Goal: Entertainment & Leisure: Browse casually

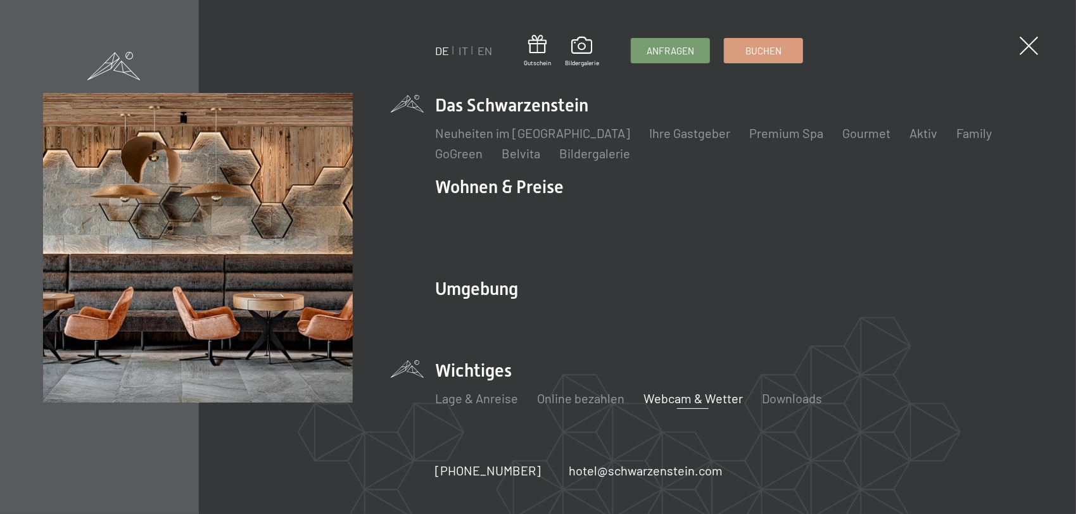
click at [691, 391] on link "Webcam & Wetter" at bounding box center [692, 398] width 99 height 15
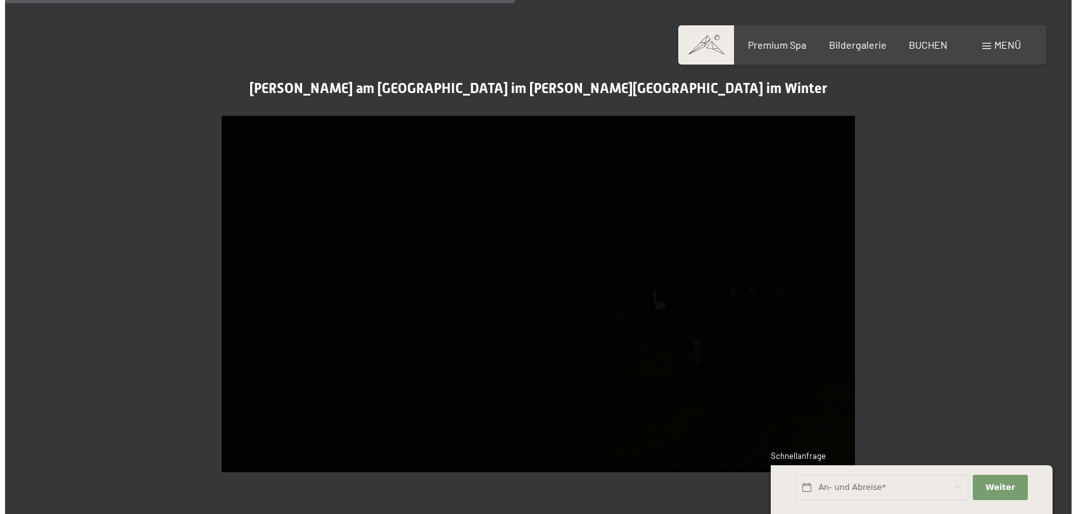
scroll to position [2153, 0]
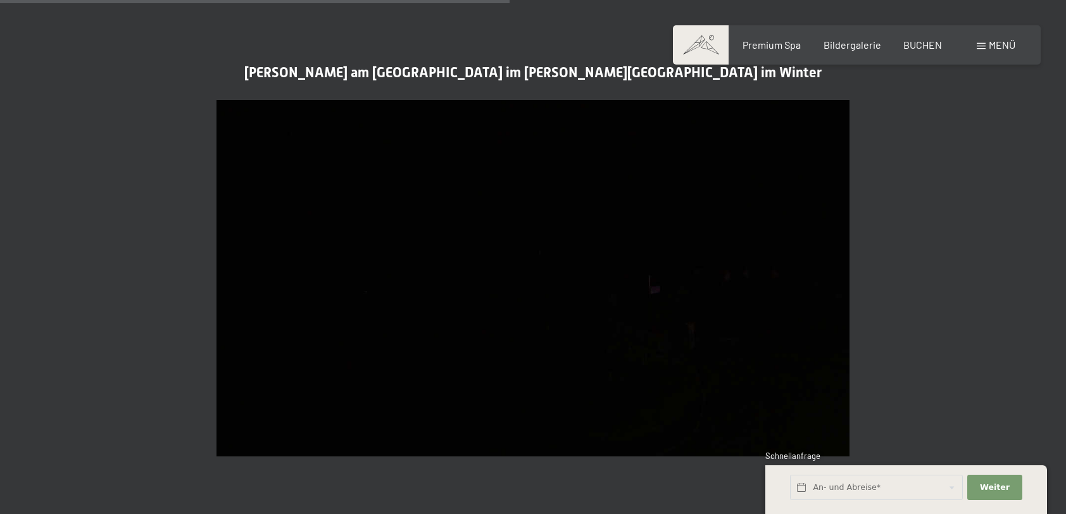
click at [1008, 46] on span "Menü" at bounding box center [1002, 45] width 27 height 12
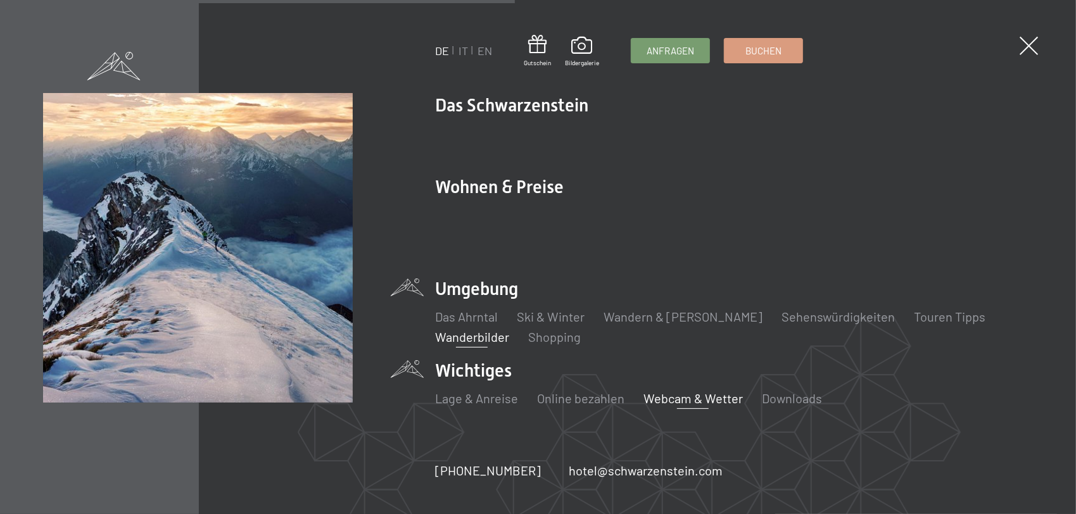
click at [462, 329] on link "Wanderbilder" at bounding box center [472, 336] width 74 height 15
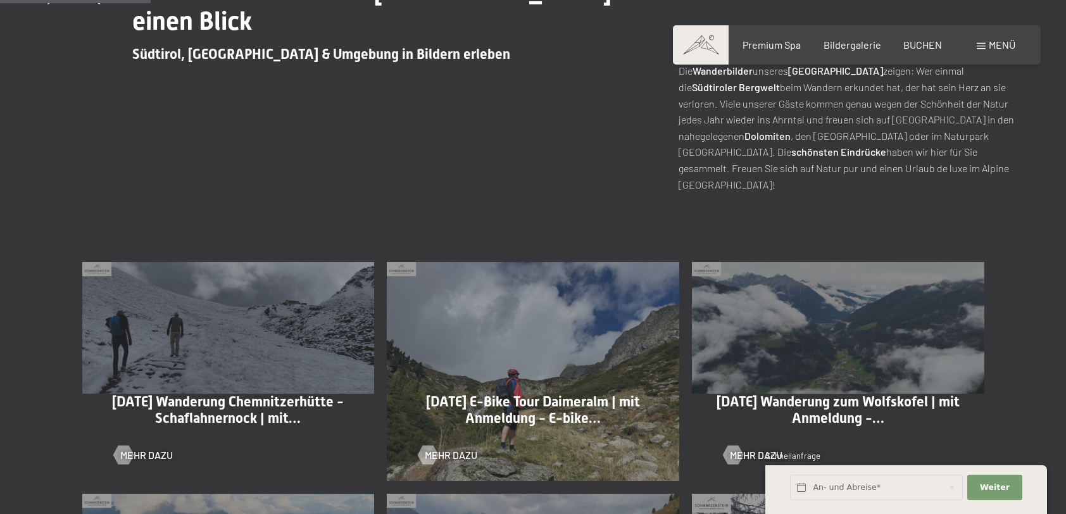
scroll to position [570, 0]
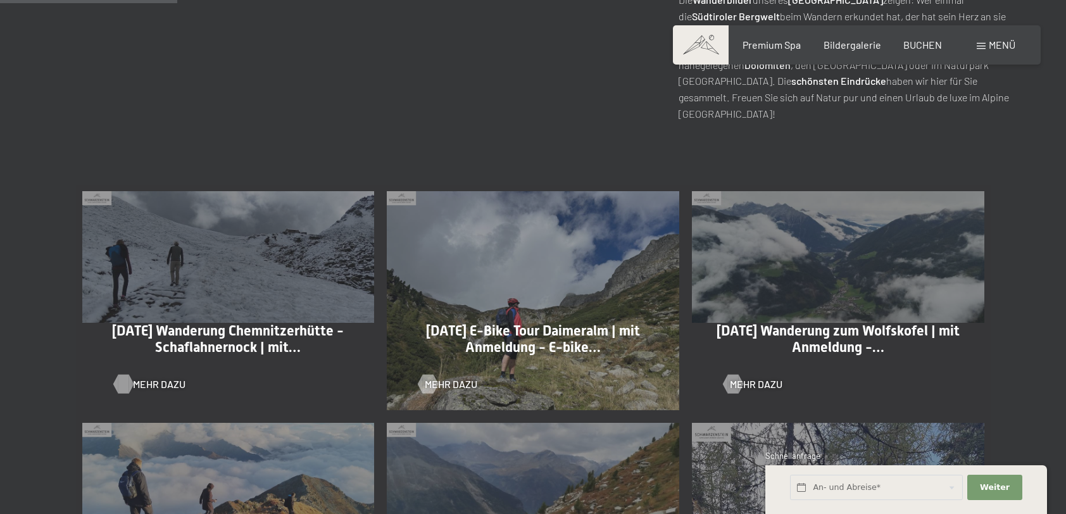
click at [156, 386] on span "Mehr dazu" at bounding box center [159, 384] width 53 height 14
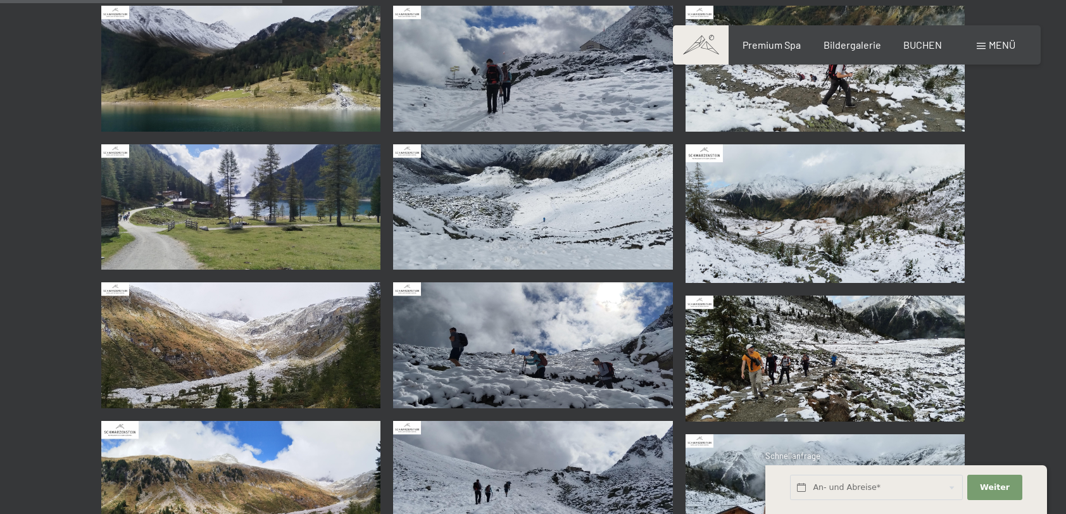
scroll to position [317, 0]
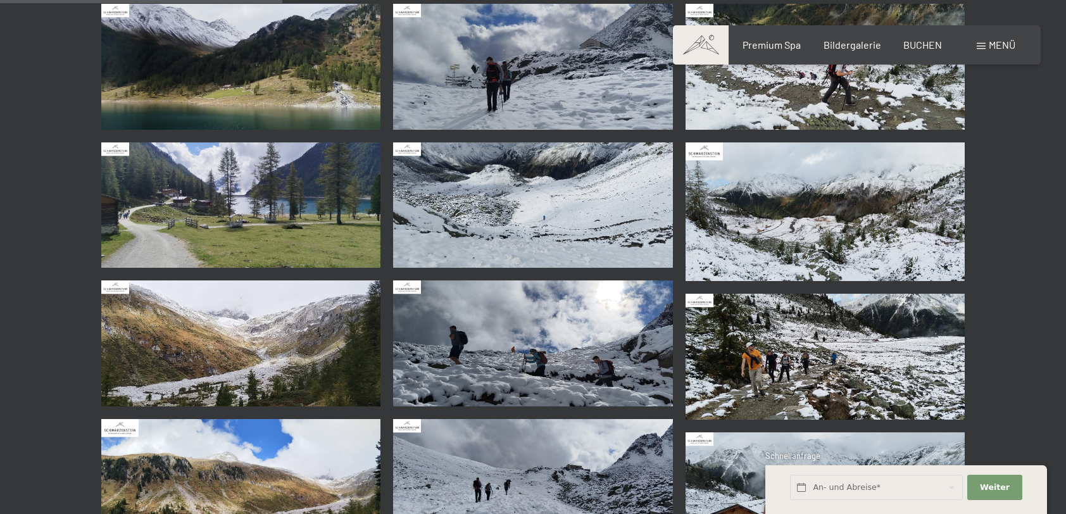
click at [352, 119] on img at bounding box center [241, 67] width 280 height 126
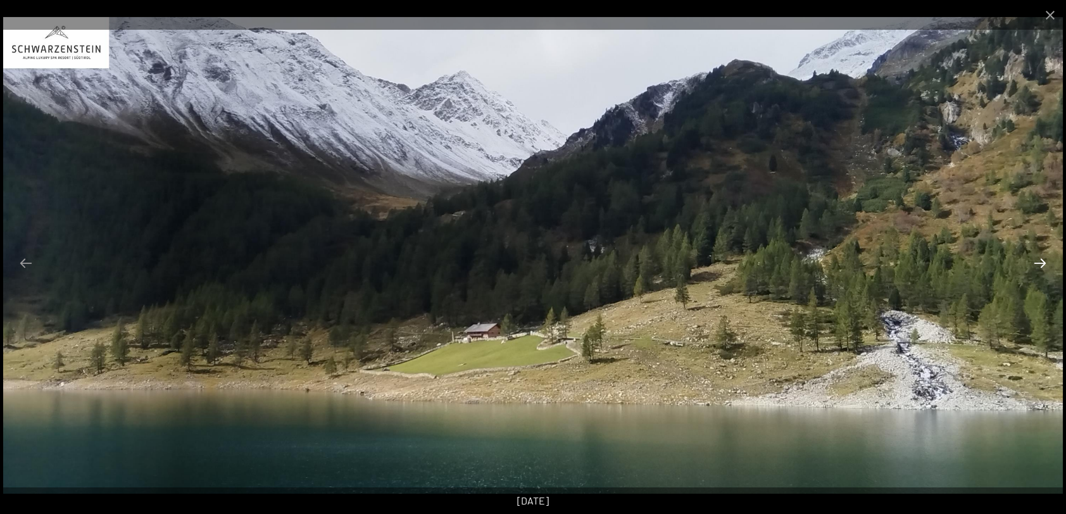
click at [1041, 261] on button "Next slide" at bounding box center [1040, 263] width 27 height 25
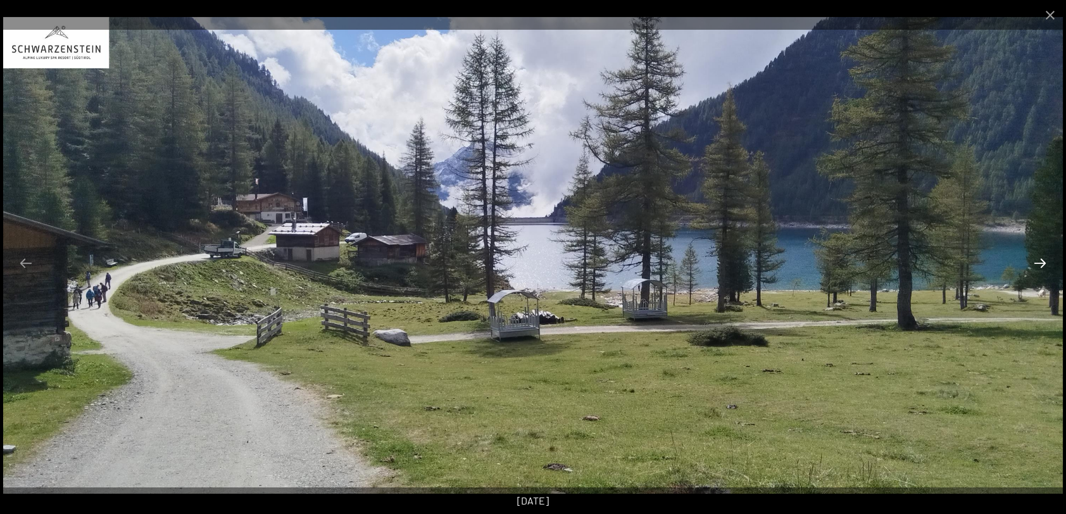
click at [1041, 261] on button "Next slide" at bounding box center [1040, 263] width 27 height 25
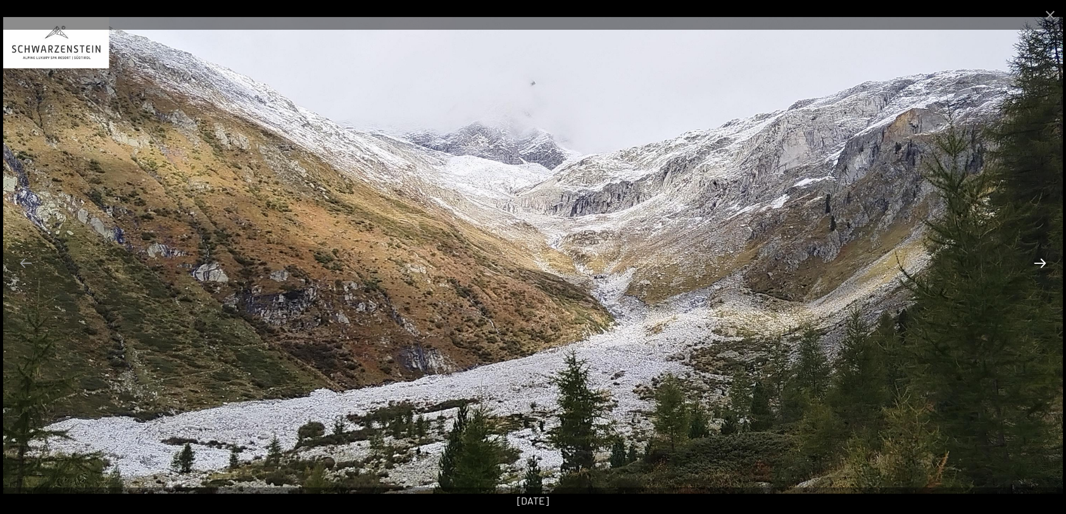
click at [1041, 261] on button "Next slide" at bounding box center [1040, 263] width 27 height 25
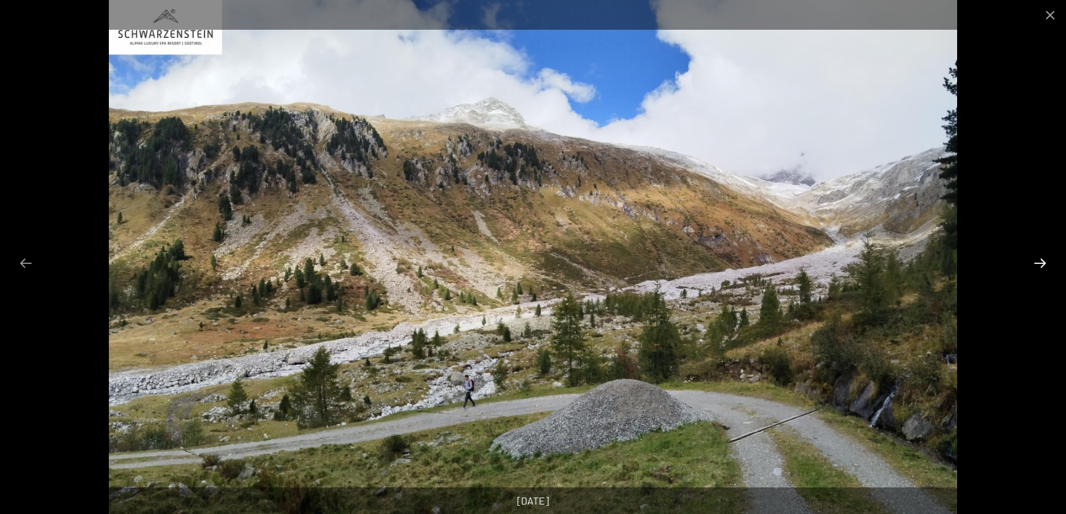
click at [1041, 261] on button "Next slide" at bounding box center [1040, 263] width 27 height 25
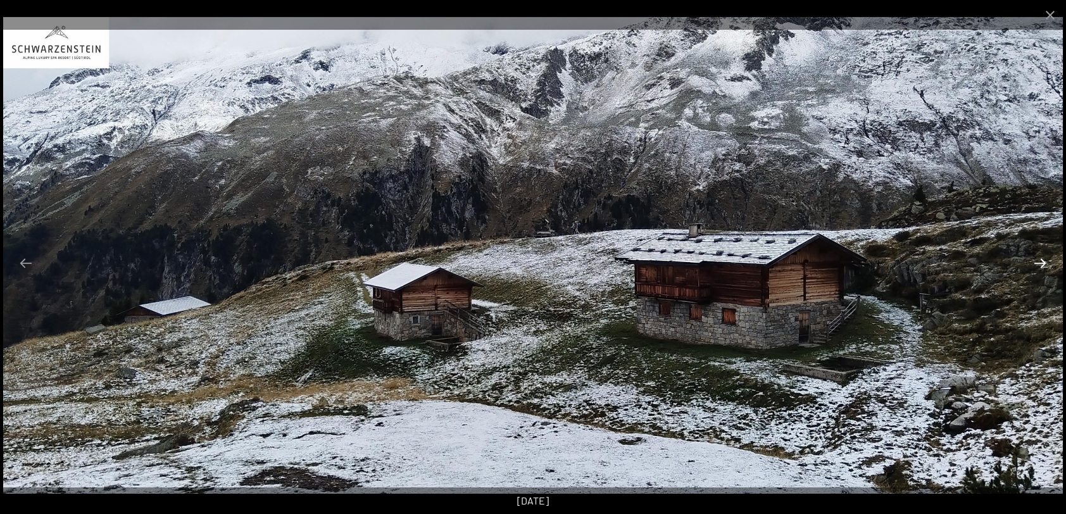
click at [1041, 261] on button "Next slide" at bounding box center [1040, 263] width 27 height 25
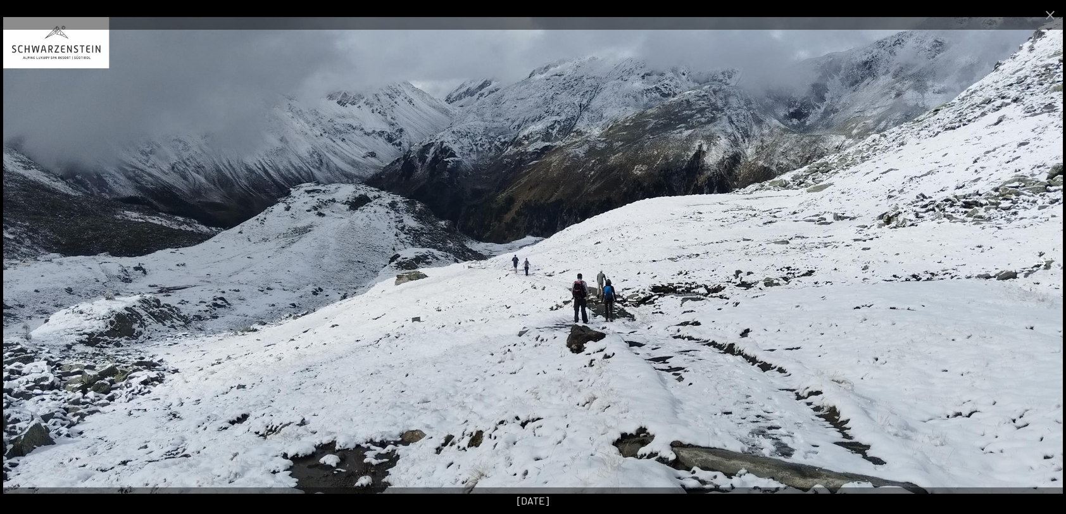
click at [1041, 261] on button "Next slide" at bounding box center [1040, 263] width 27 height 25
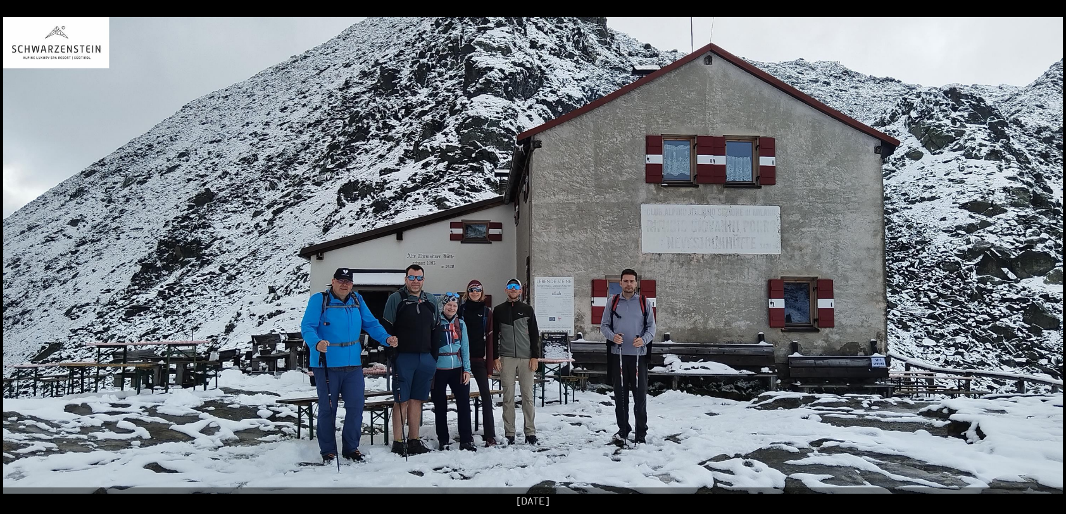
click at [1041, 261] on button "Next slide" at bounding box center [1047, 263] width 27 height 25
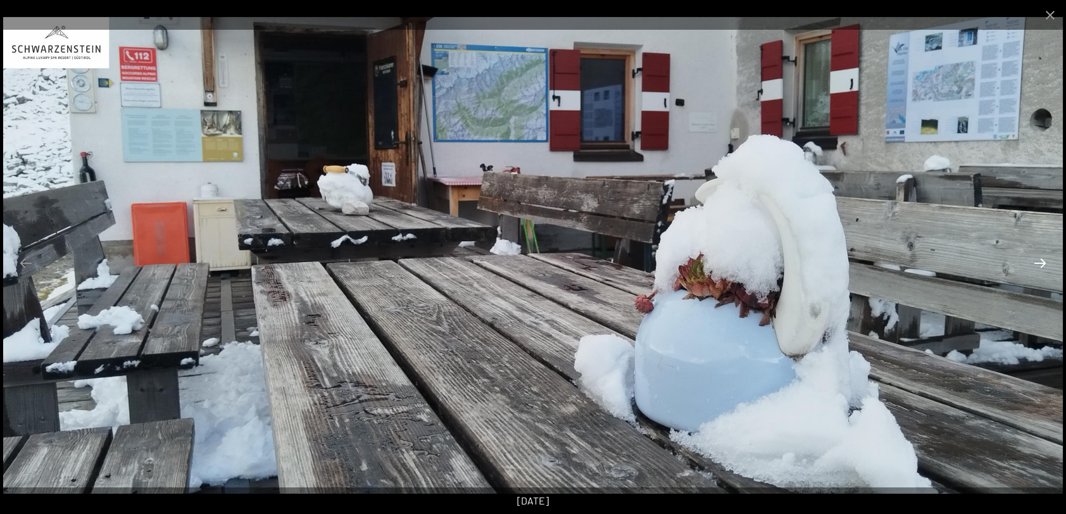
click at [1041, 261] on button "Next slide" at bounding box center [1040, 263] width 27 height 25
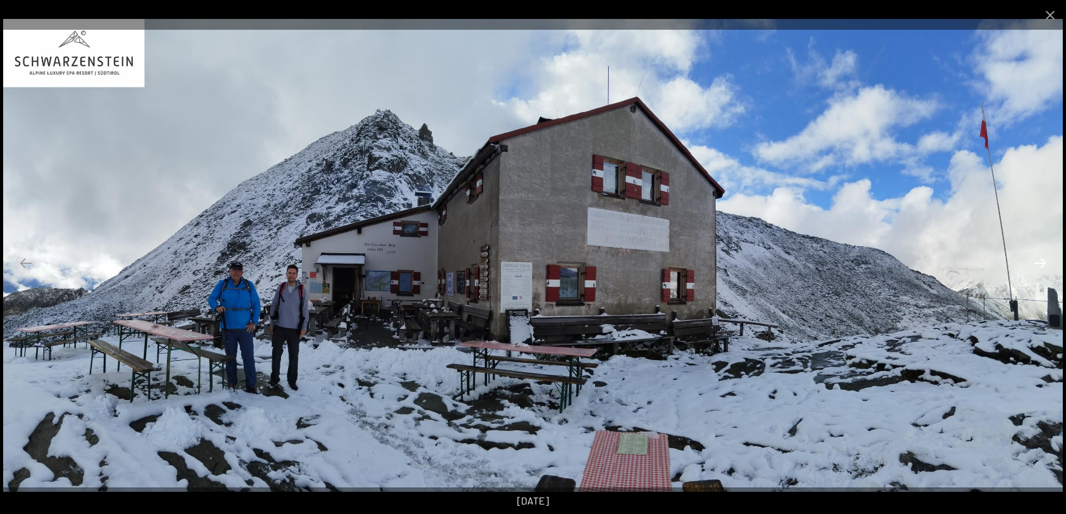
click at [1041, 261] on button "Next slide" at bounding box center [1040, 263] width 27 height 25
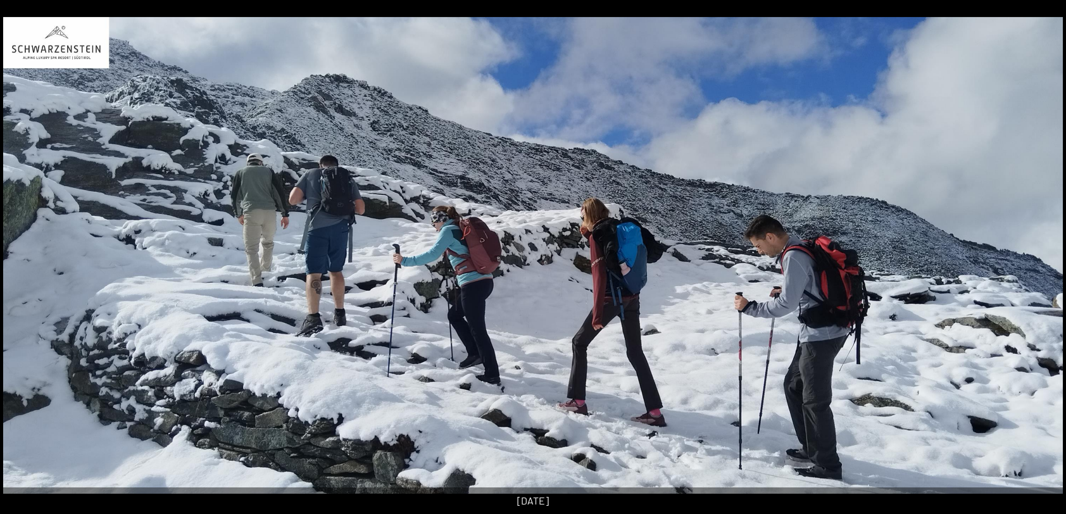
click at [1041, 261] on button "Next slide" at bounding box center [1047, 263] width 27 height 25
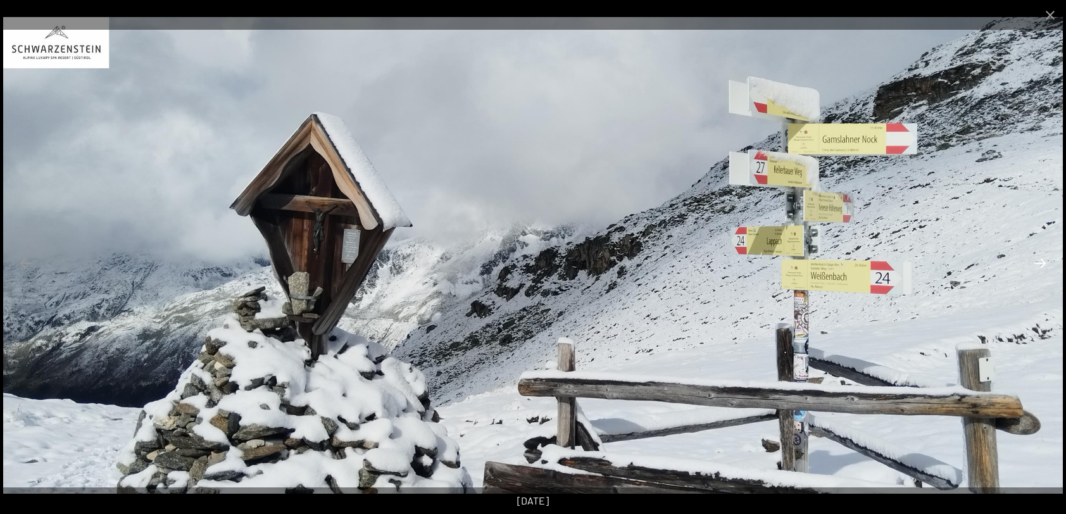
click at [1041, 261] on button "Next slide" at bounding box center [1040, 263] width 27 height 25
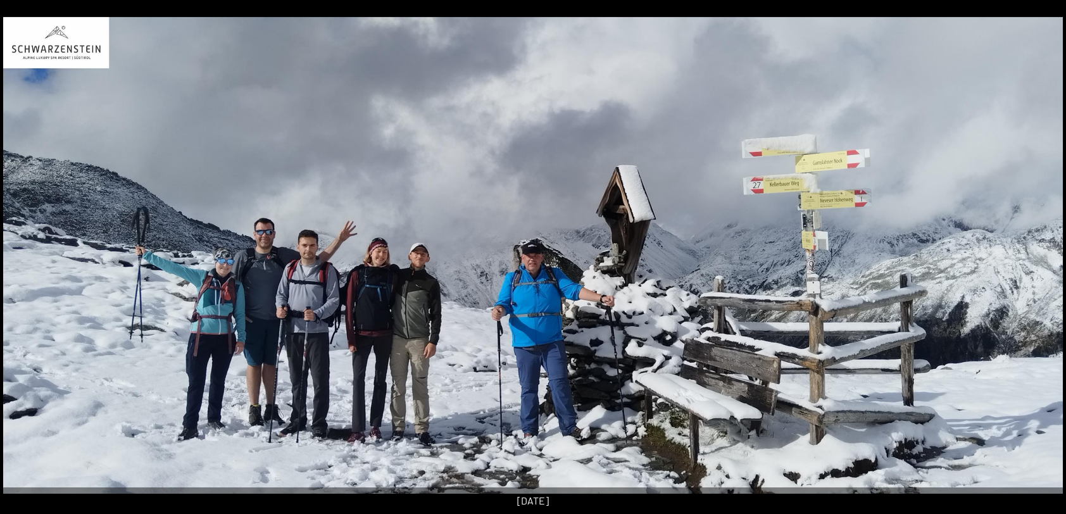
click at [1041, 261] on button "Next slide" at bounding box center [1047, 263] width 27 height 25
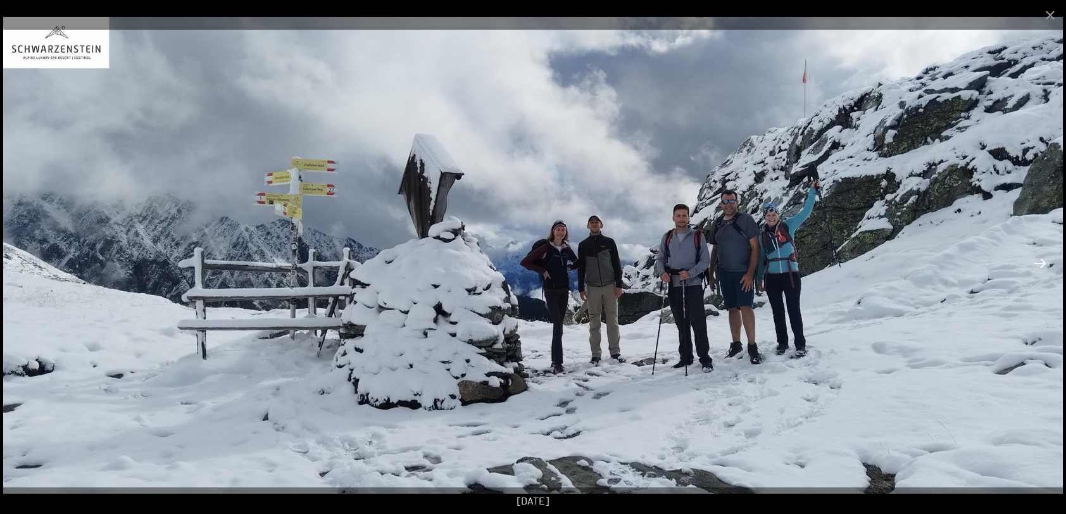
click at [1041, 261] on button "Next slide" at bounding box center [1040, 263] width 27 height 25
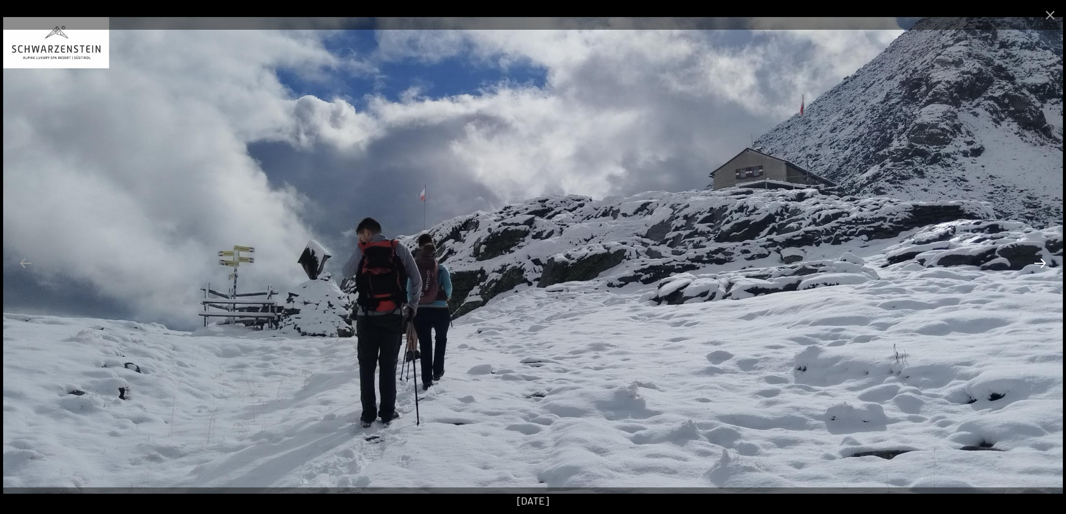
click at [1041, 261] on button "Next slide" at bounding box center [1040, 263] width 27 height 25
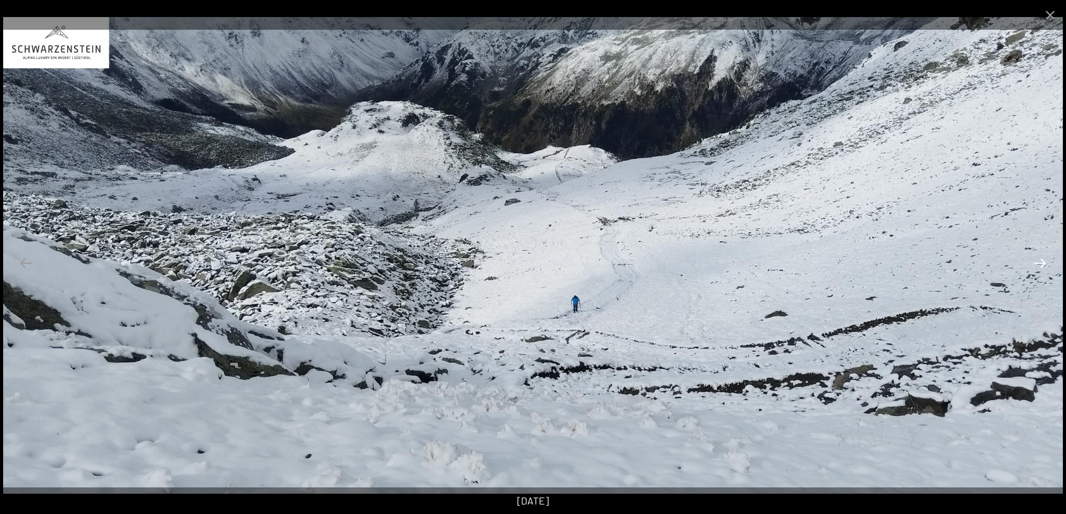
click at [1041, 261] on button "Next slide" at bounding box center [1040, 263] width 27 height 25
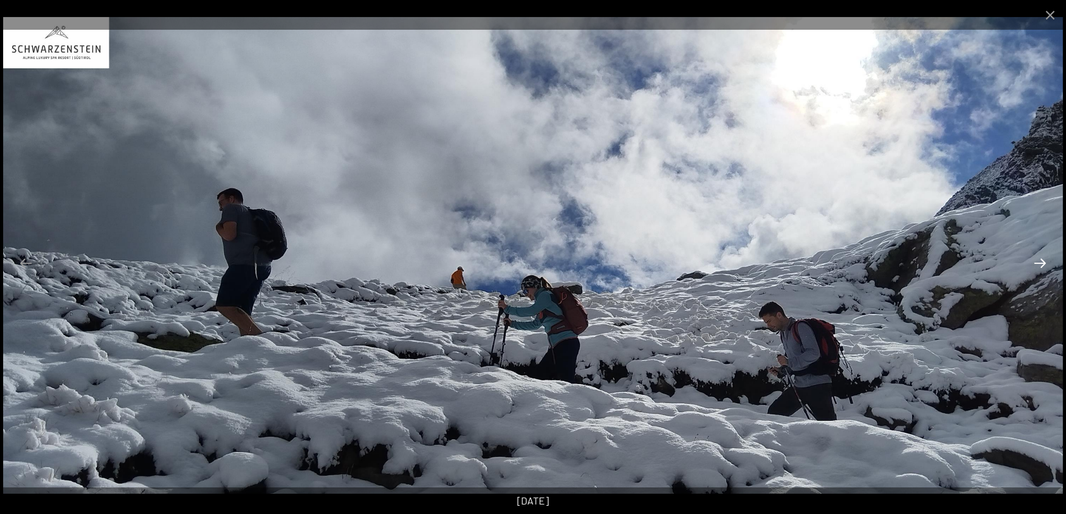
click at [1041, 261] on button "Next slide" at bounding box center [1040, 263] width 27 height 25
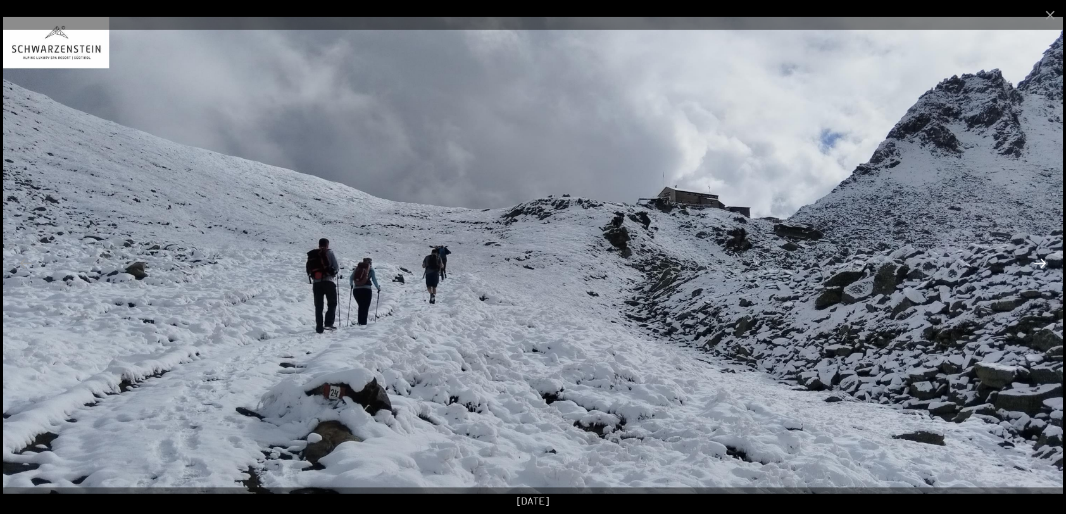
click at [1041, 261] on button "Next slide" at bounding box center [1040, 263] width 27 height 25
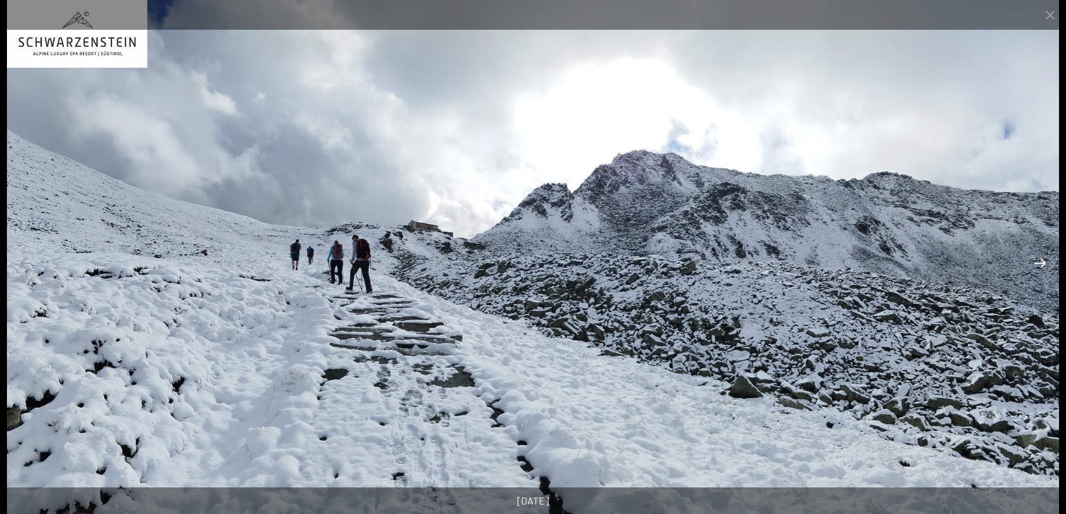
click at [1041, 261] on button "Next slide" at bounding box center [1040, 263] width 27 height 25
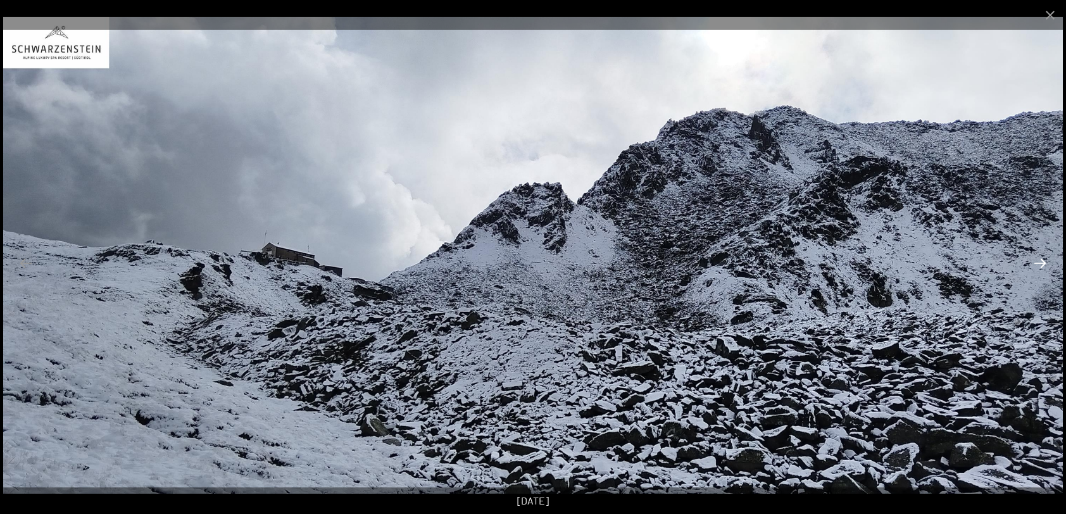
click at [1041, 261] on button "Next slide" at bounding box center [1040, 263] width 27 height 25
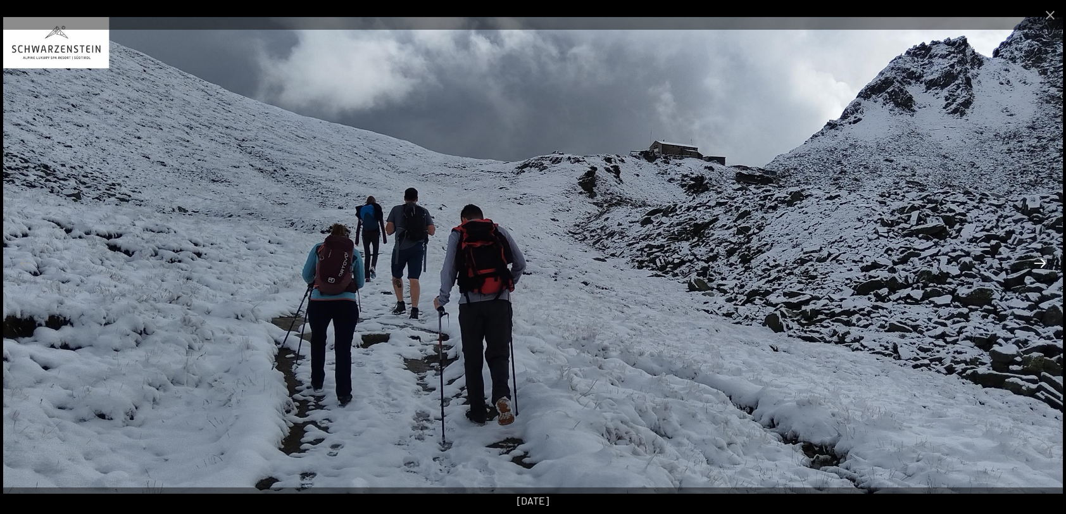
click at [1041, 261] on button "Next slide" at bounding box center [1040, 263] width 27 height 25
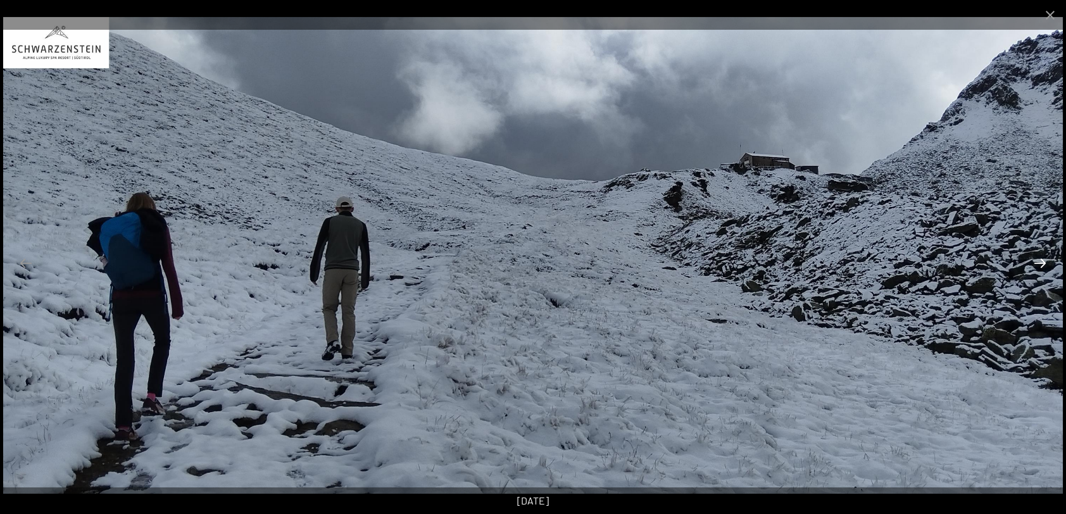
click at [1041, 261] on button "Next slide" at bounding box center [1040, 263] width 27 height 25
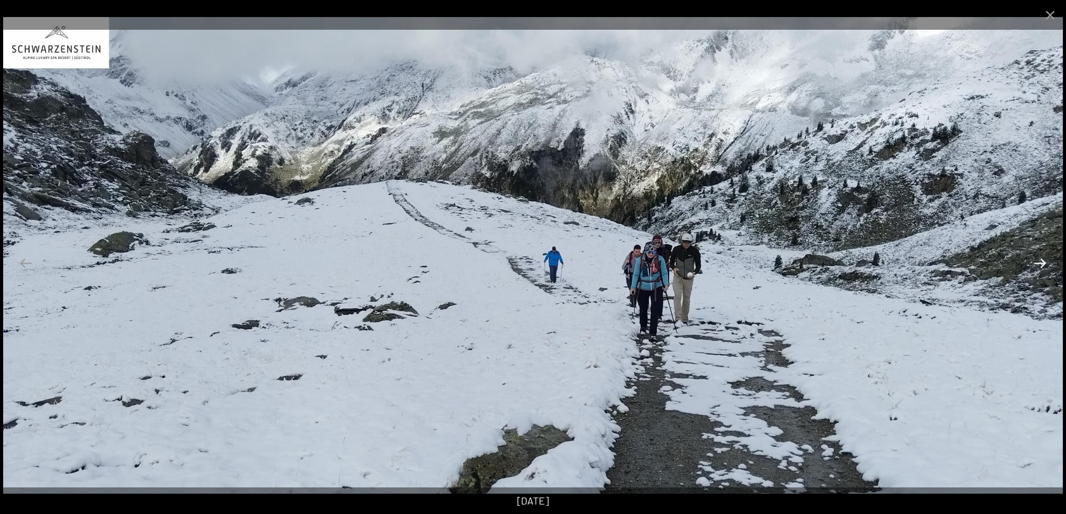
click at [1041, 261] on button "Next slide" at bounding box center [1040, 263] width 27 height 25
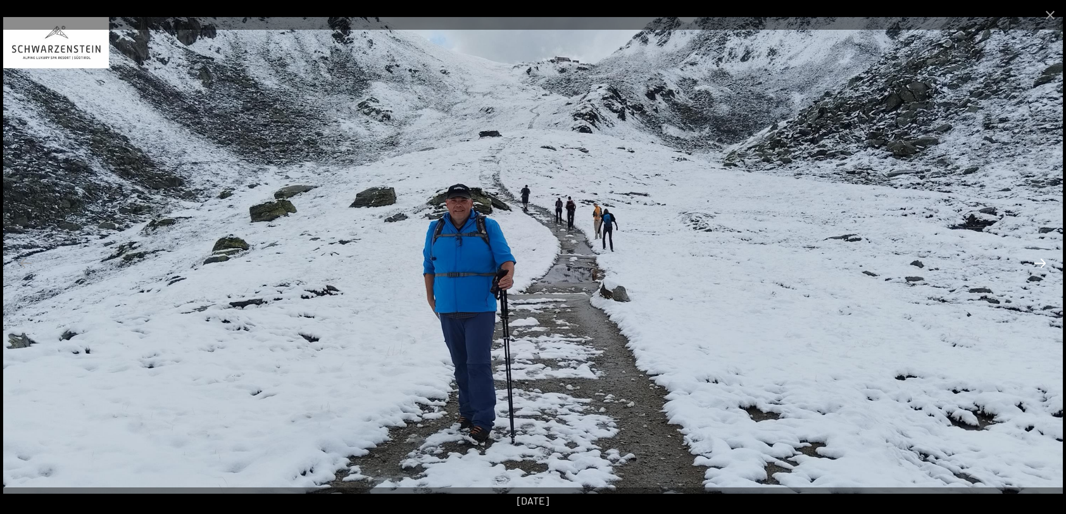
click at [1041, 261] on button "Next slide" at bounding box center [1040, 263] width 27 height 25
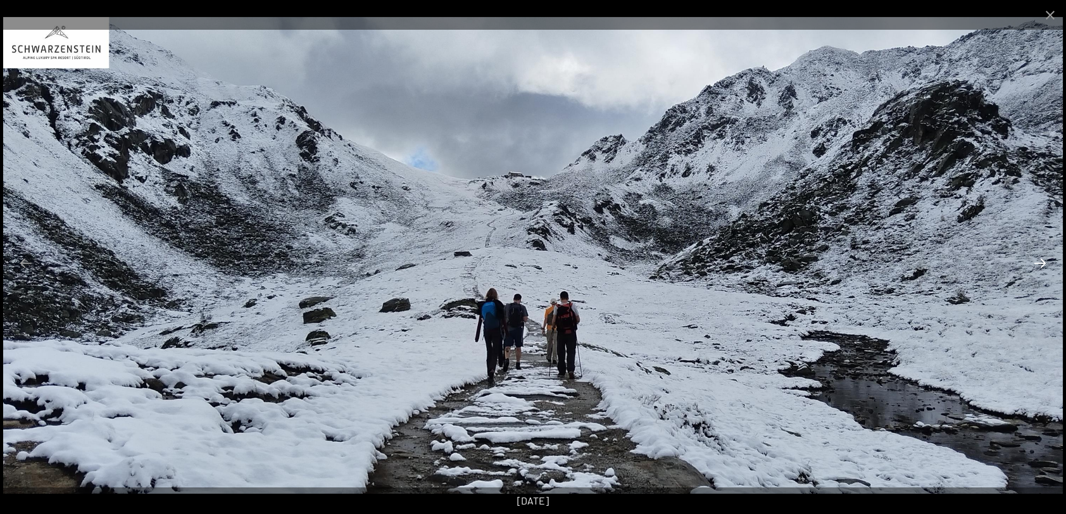
click at [1041, 261] on button "Next slide" at bounding box center [1040, 263] width 27 height 25
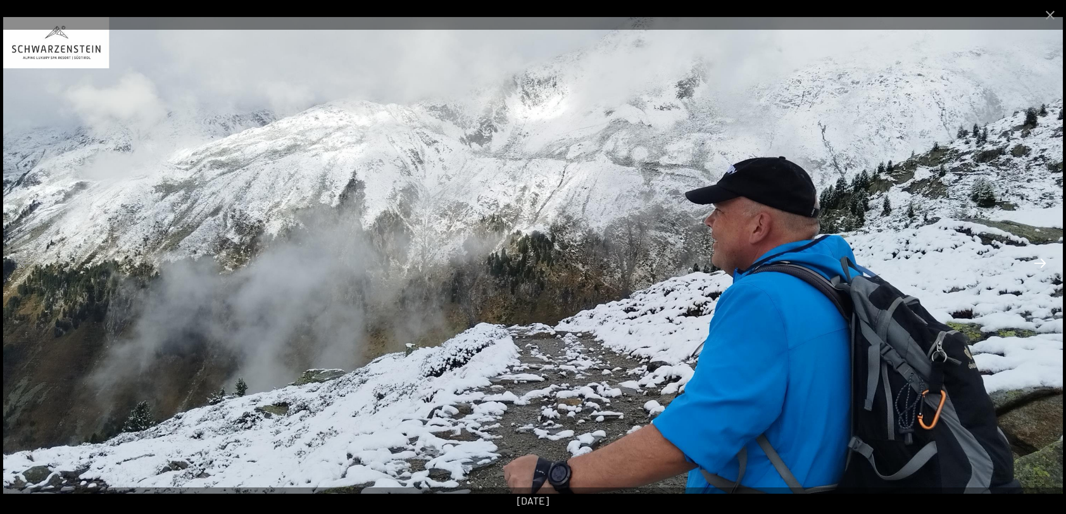
click at [1041, 261] on button "Next slide" at bounding box center [1040, 263] width 27 height 25
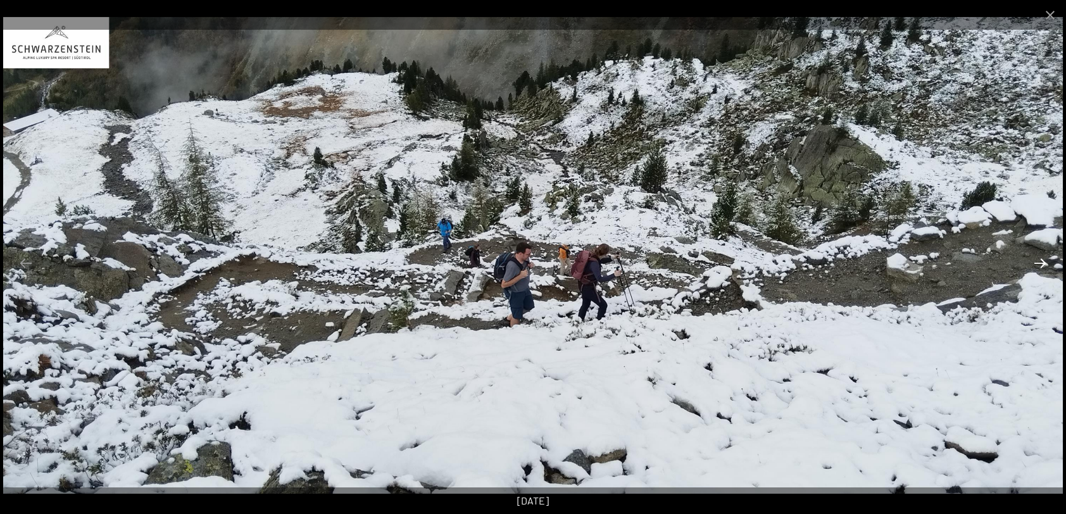
click at [1041, 261] on button "Next slide" at bounding box center [1040, 263] width 27 height 25
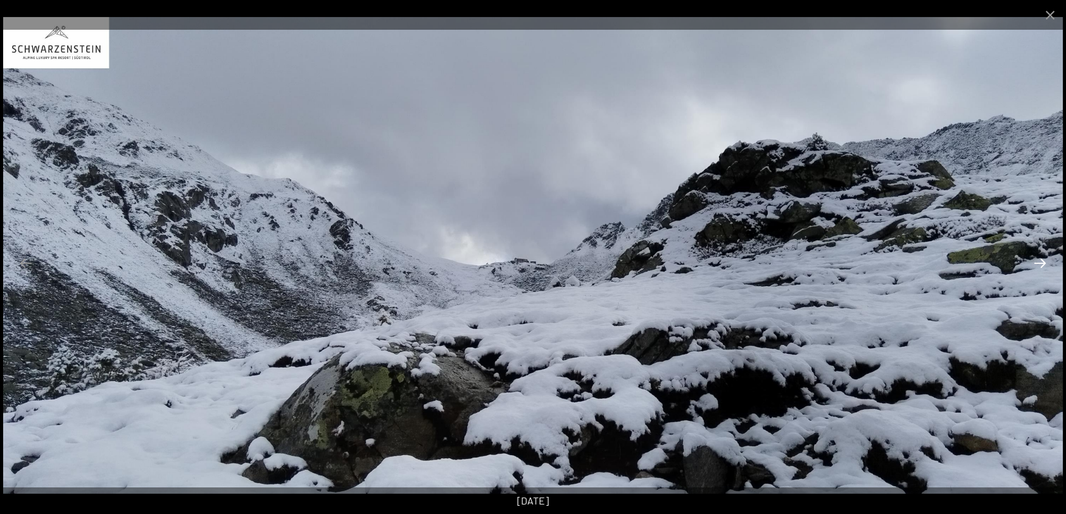
click at [1041, 261] on button "Next slide" at bounding box center [1040, 263] width 27 height 25
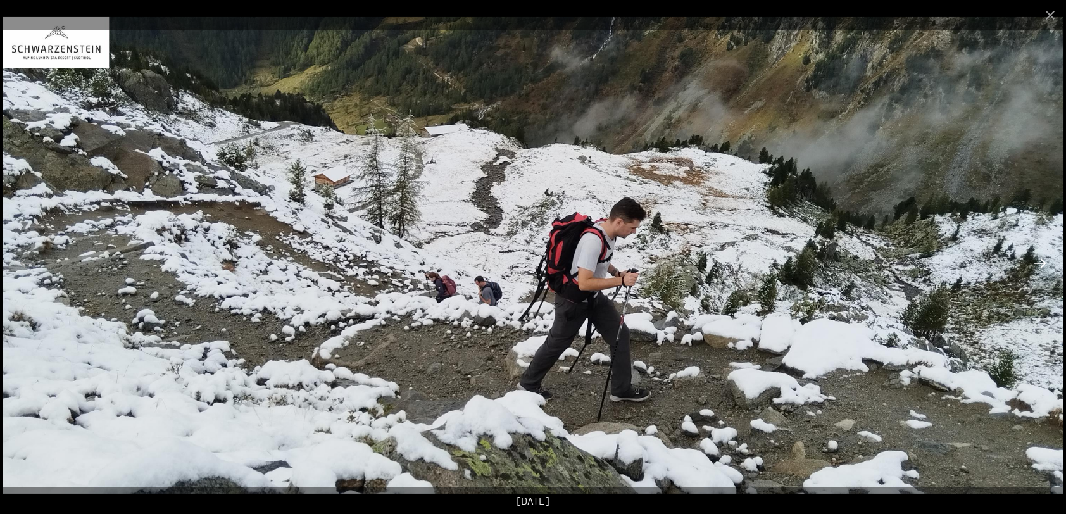
click at [1041, 261] on button "Next slide" at bounding box center [1040, 263] width 27 height 25
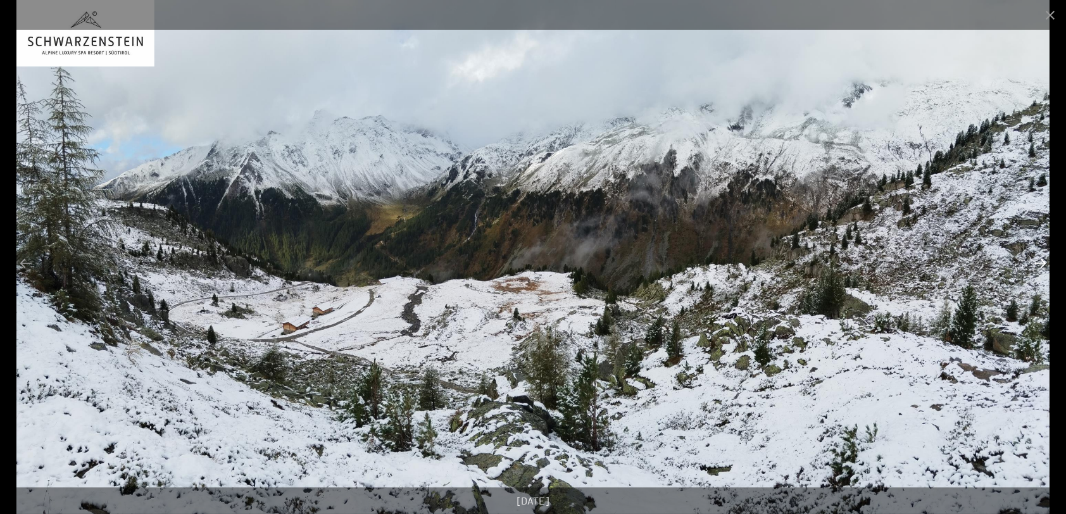
click at [1041, 261] on button "Next slide" at bounding box center [1040, 263] width 27 height 25
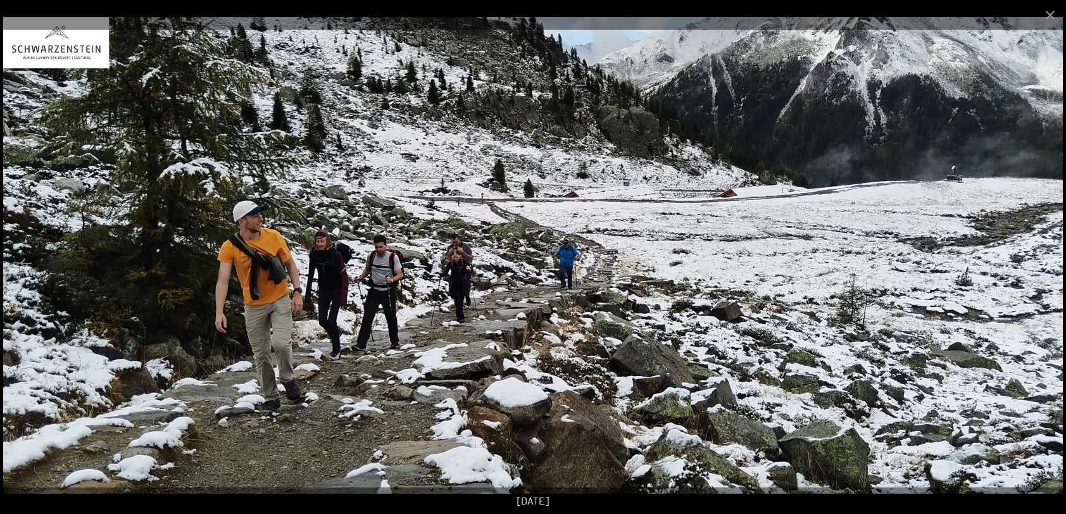
click at [1041, 261] on button "Next slide" at bounding box center [1040, 263] width 27 height 25
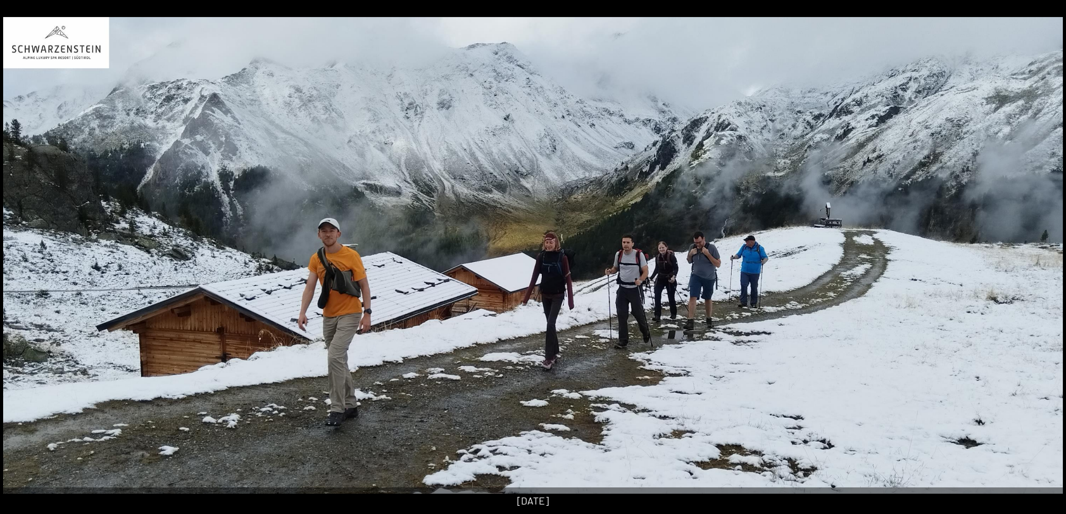
click at [1041, 261] on button "Next slide" at bounding box center [1047, 263] width 27 height 25
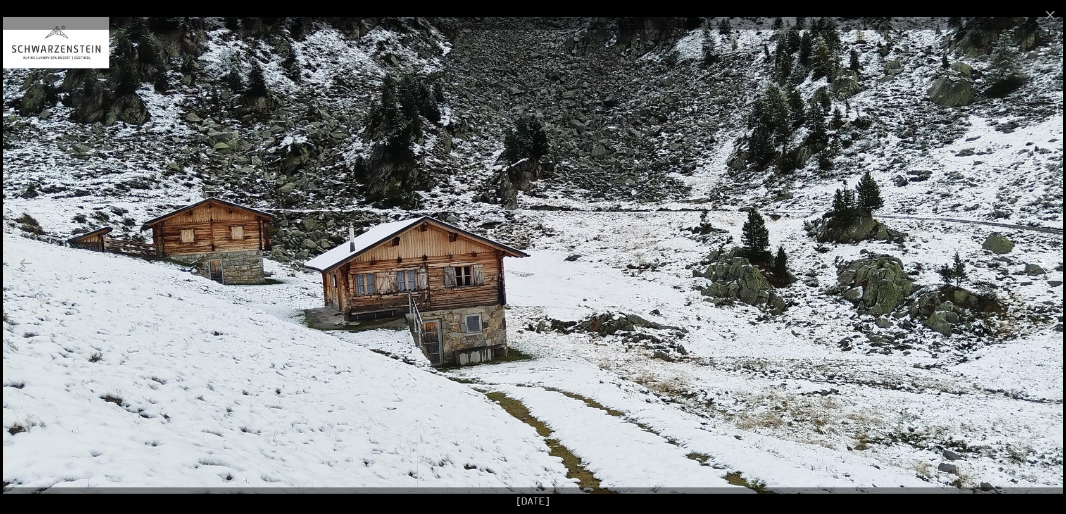
click at [1041, 261] on button "Next slide" at bounding box center [1040, 263] width 27 height 25
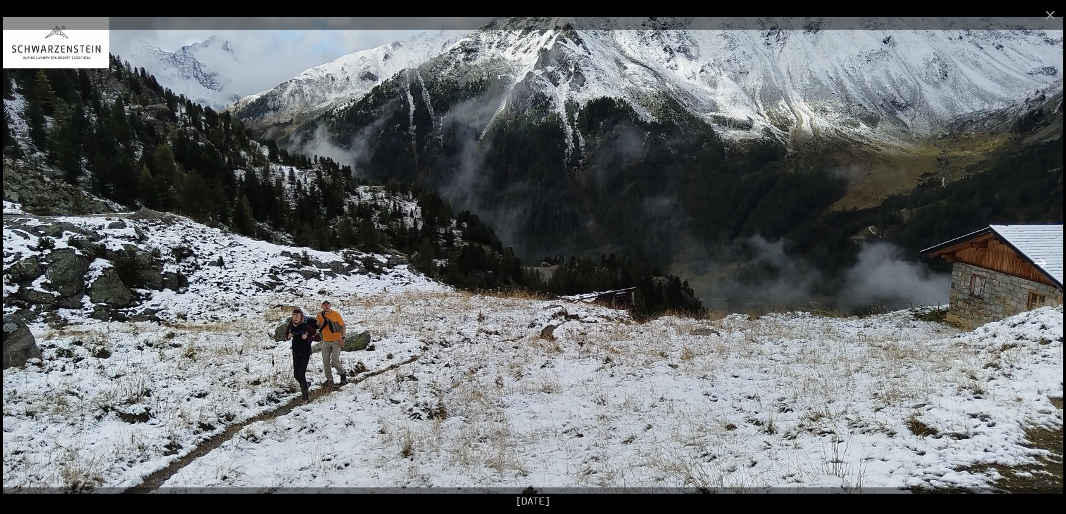
click at [1041, 261] on button "Next slide" at bounding box center [1040, 263] width 27 height 25
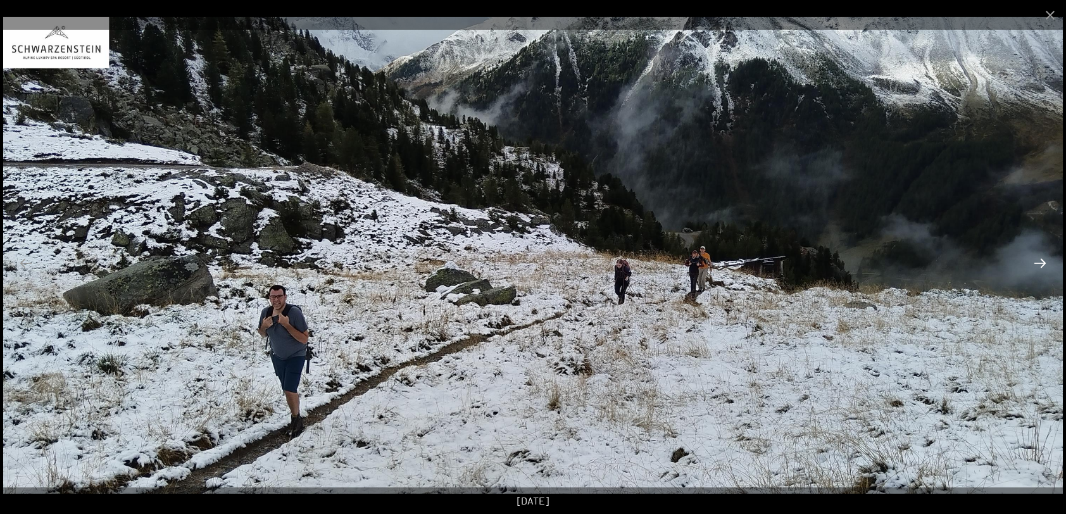
click at [1041, 261] on button "Next slide" at bounding box center [1040, 263] width 27 height 25
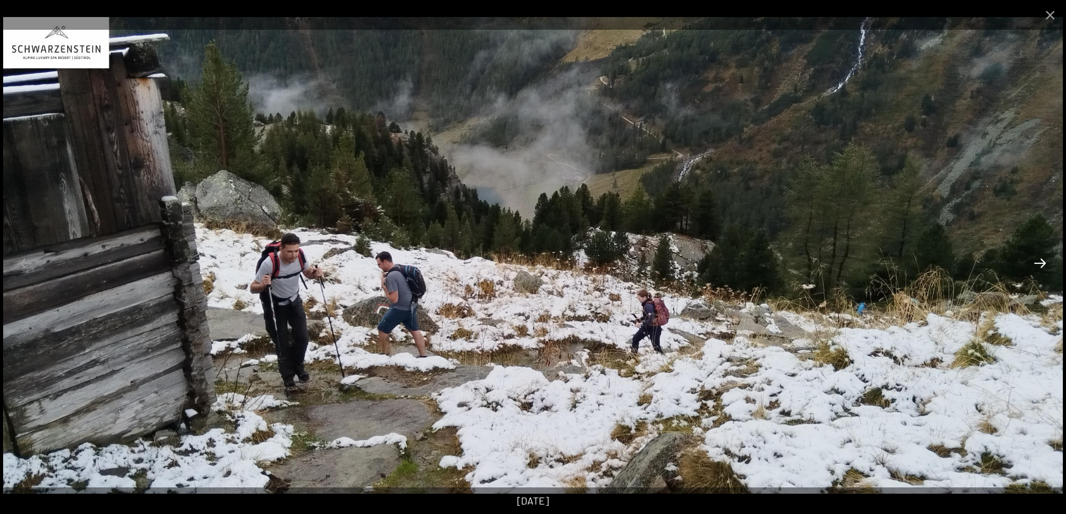
click at [1041, 261] on button "Next slide" at bounding box center [1040, 263] width 27 height 25
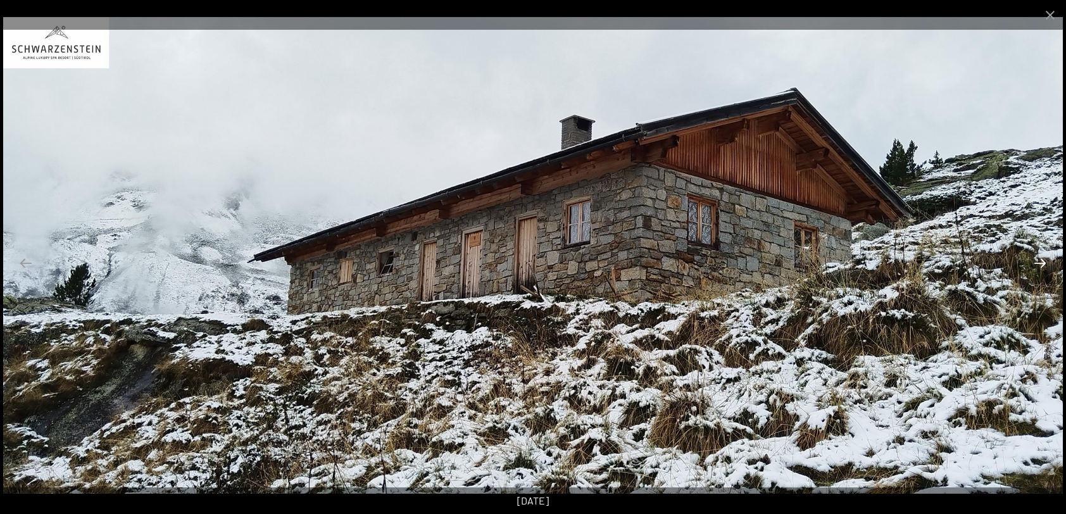
click at [1041, 261] on button "Next slide" at bounding box center [1040, 263] width 27 height 25
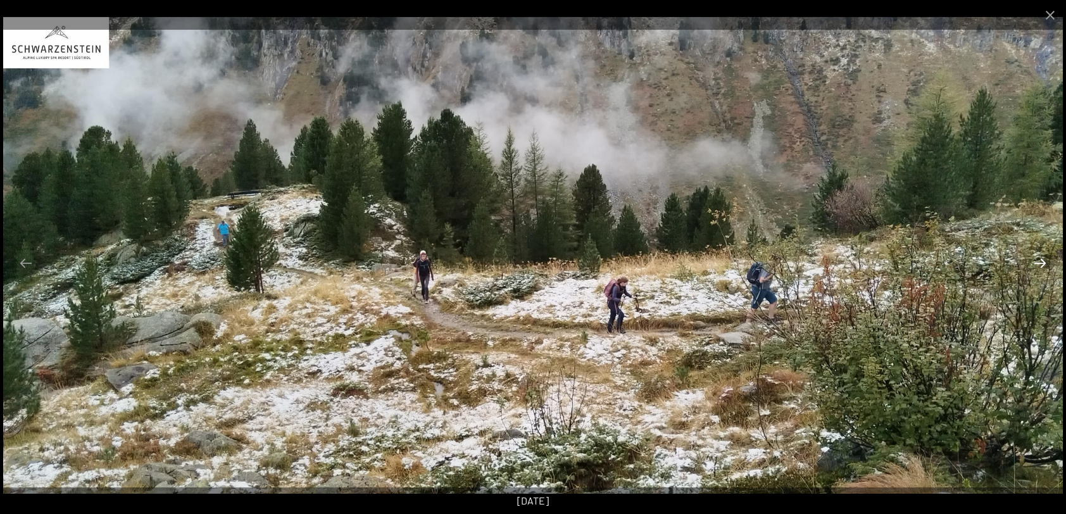
click at [1041, 261] on button "Next slide" at bounding box center [1040, 263] width 27 height 25
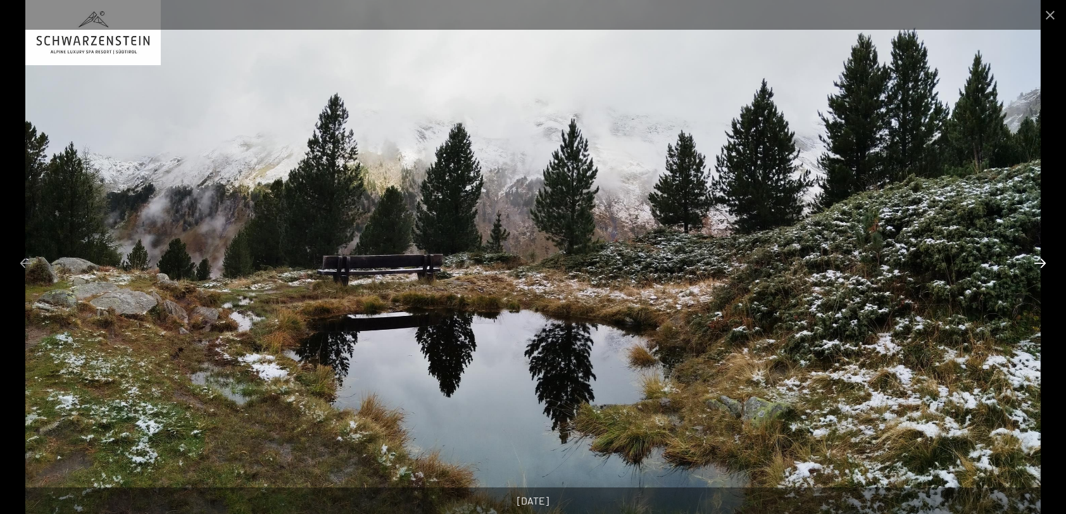
click at [1041, 261] on button "Next slide" at bounding box center [1040, 263] width 27 height 25
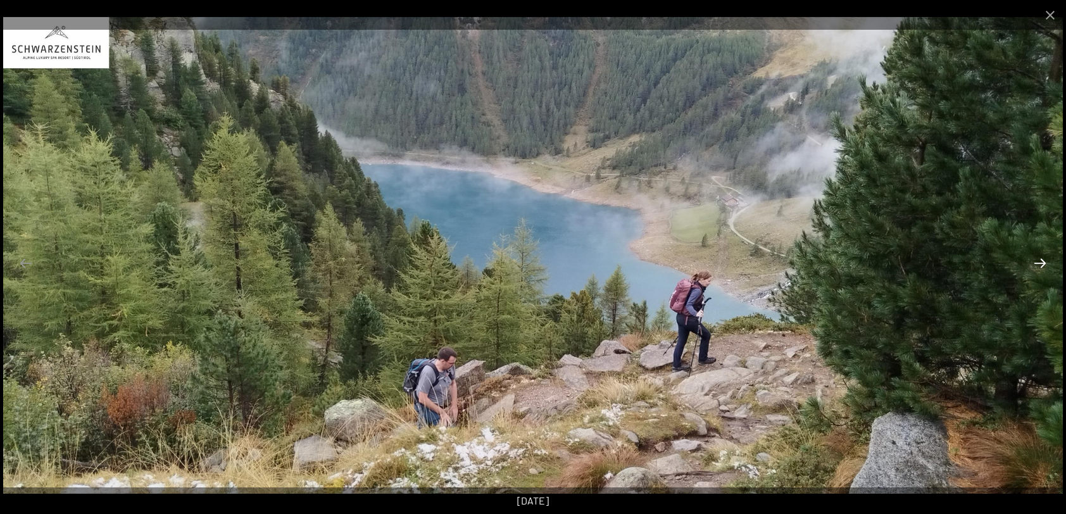
click at [1041, 261] on button "Next slide" at bounding box center [1040, 263] width 27 height 25
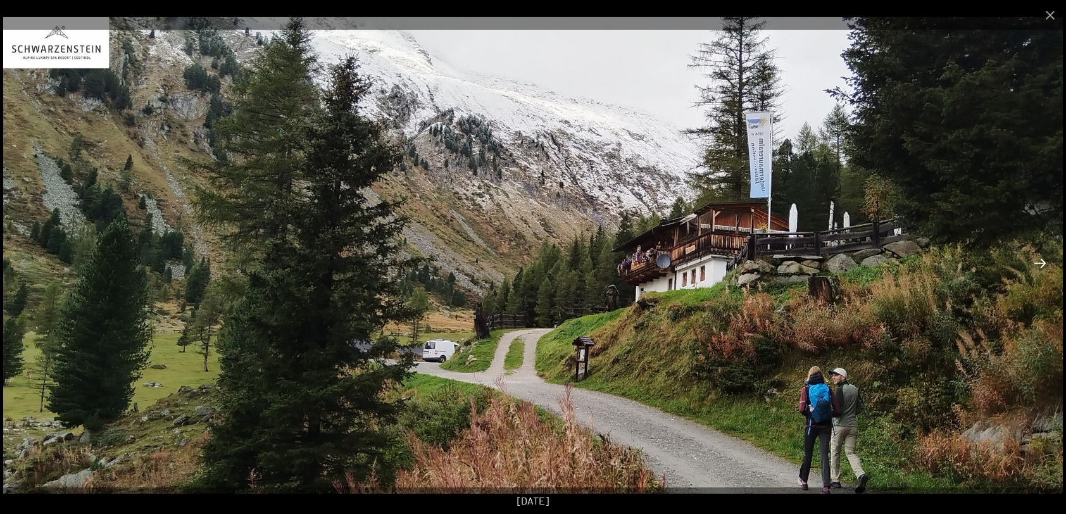
click at [1041, 261] on button "Next slide" at bounding box center [1040, 263] width 27 height 25
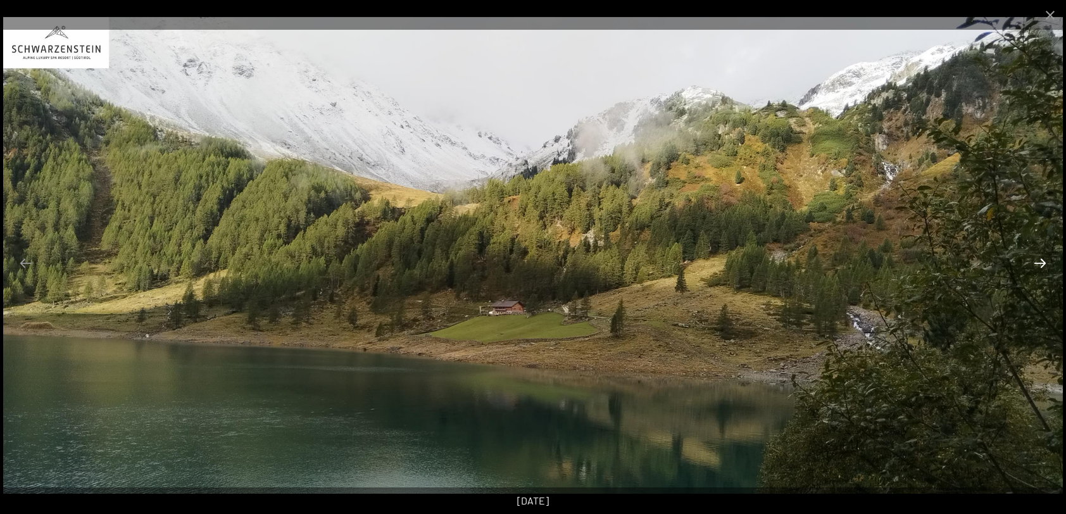
click at [1041, 261] on button "Next slide" at bounding box center [1040, 263] width 27 height 25
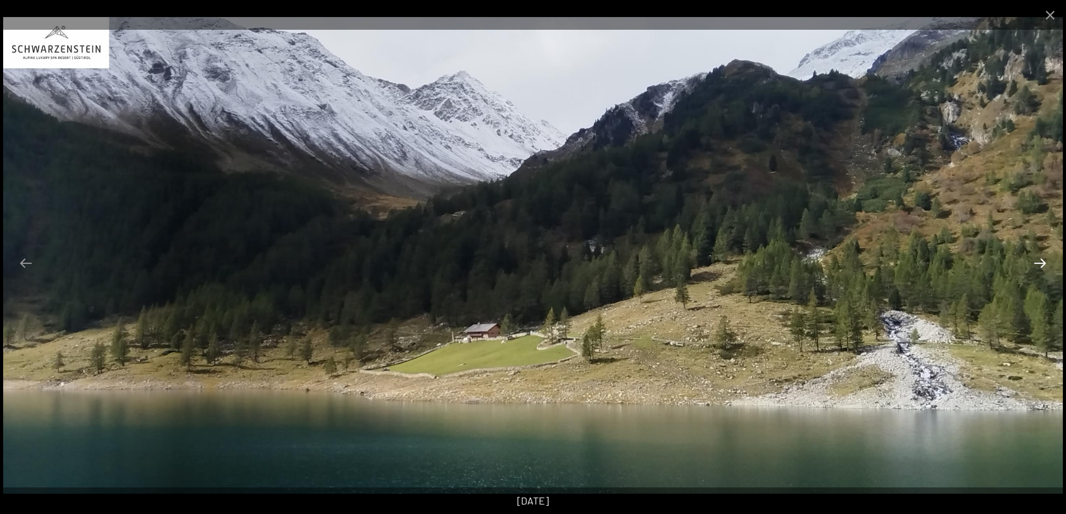
click at [1041, 261] on button "Next slide" at bounding box center [1040, 263] width 27 height 25
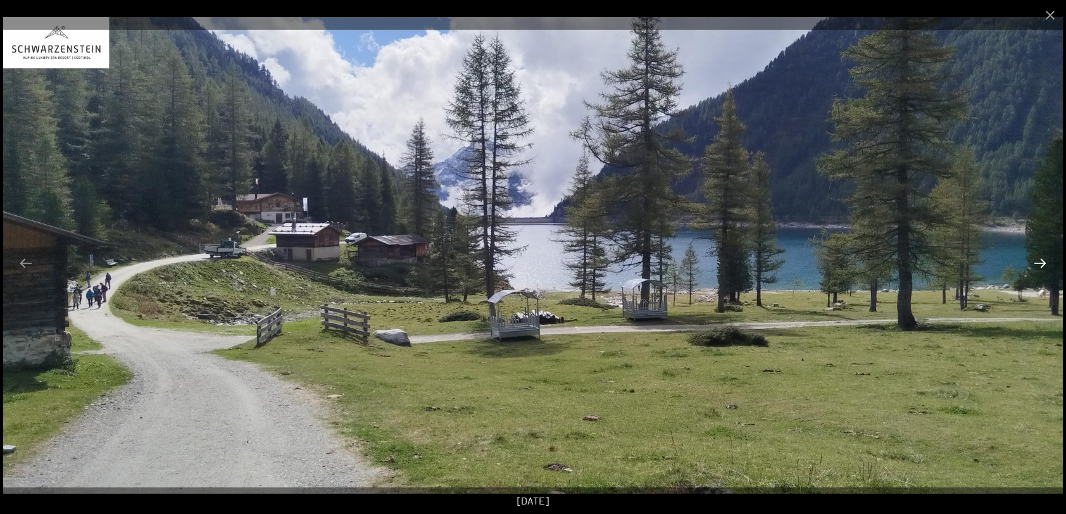
click at [1041, 261] on button "Next slide" at bounding box center [1040, 263] width 27 height 25
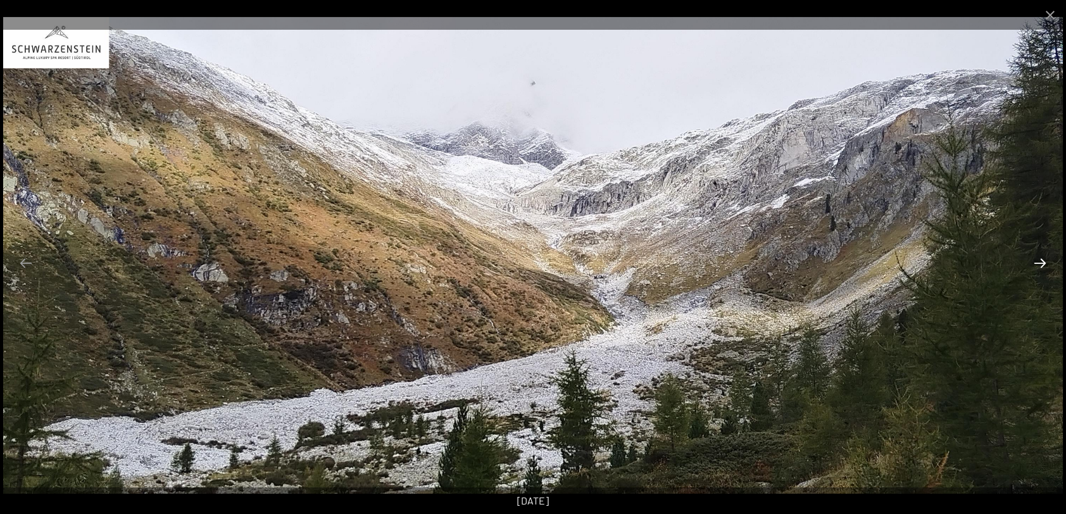
click at [1041, 261] on button "Next slide" at bounding box center [1040, 263] width 27 height 25
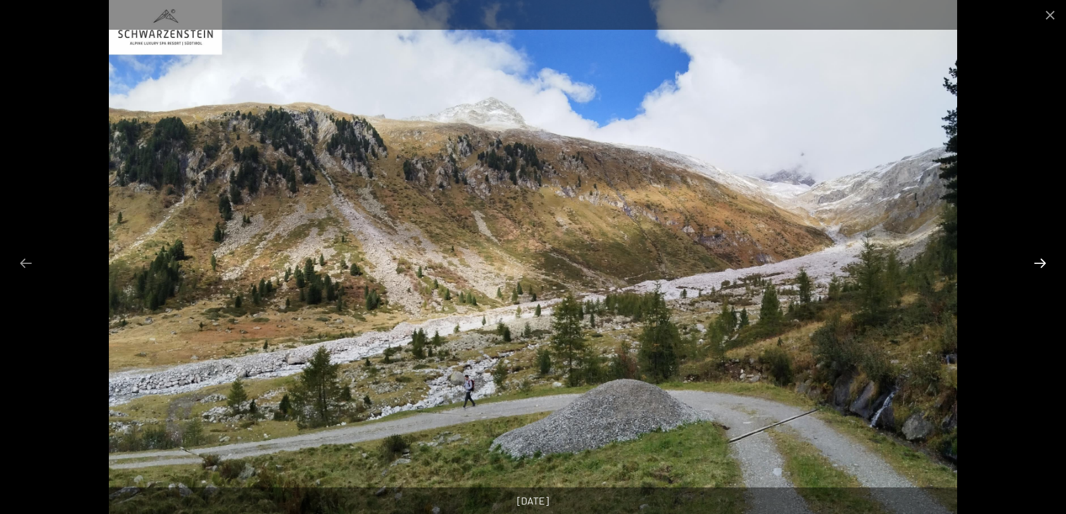
click at [1041, 261] on button "Next slide" at bounding box center [1040, 263] width 27 height 25
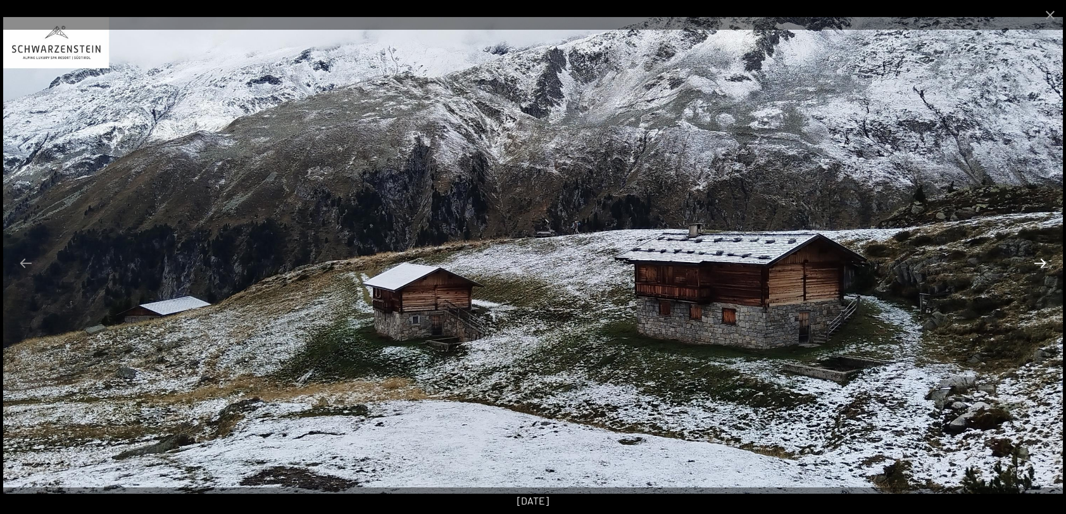
click at [1041, 261] on button "Next slide" at bounding box center [1040, 263] width 27 height 25
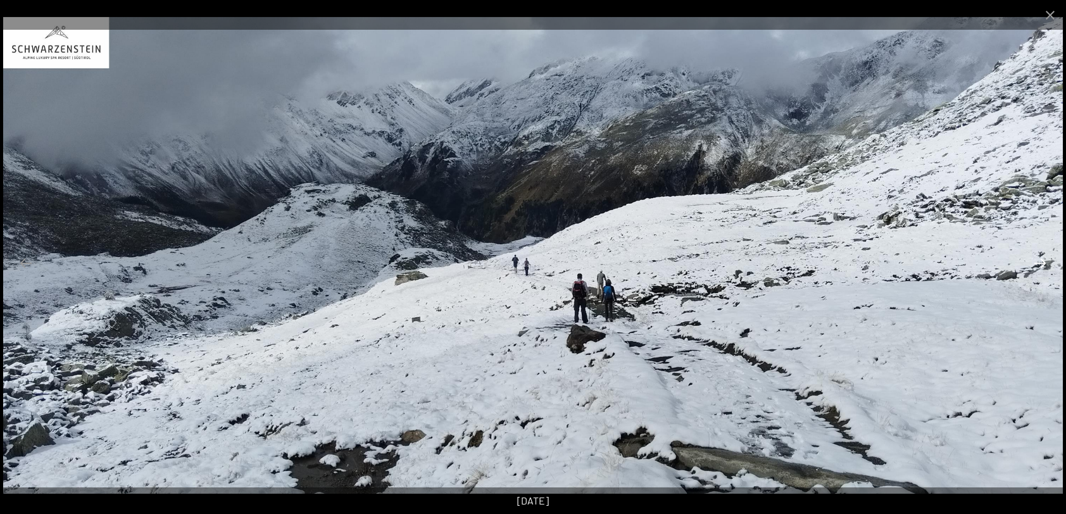
click at [1041, 261] on button "Next slide" at bounding box center [1040, 263] width 27 height 25
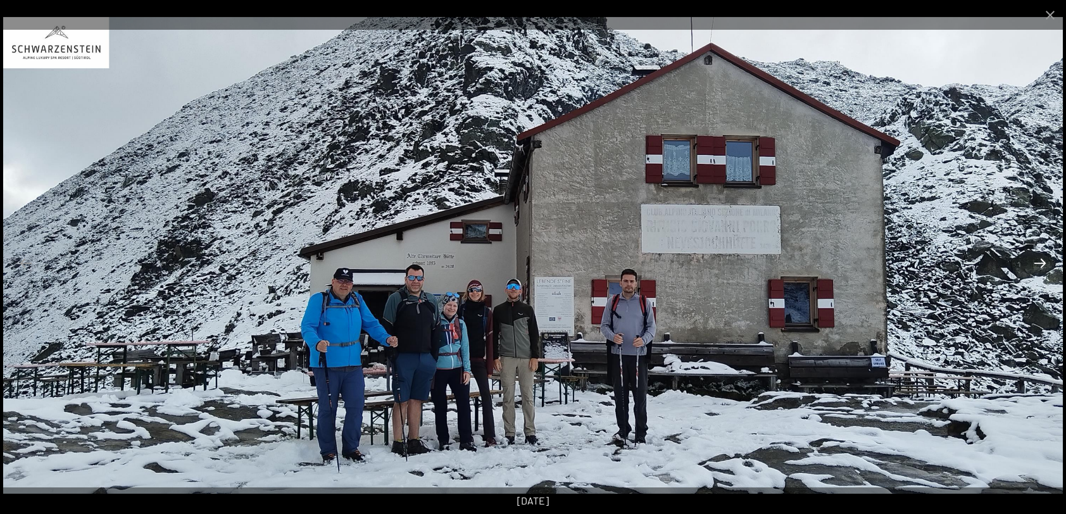
click at [1041, 261] on button "Next slide" at bounding box center [1040, 263] width 27 height 25
